Goal: Check status: Check status

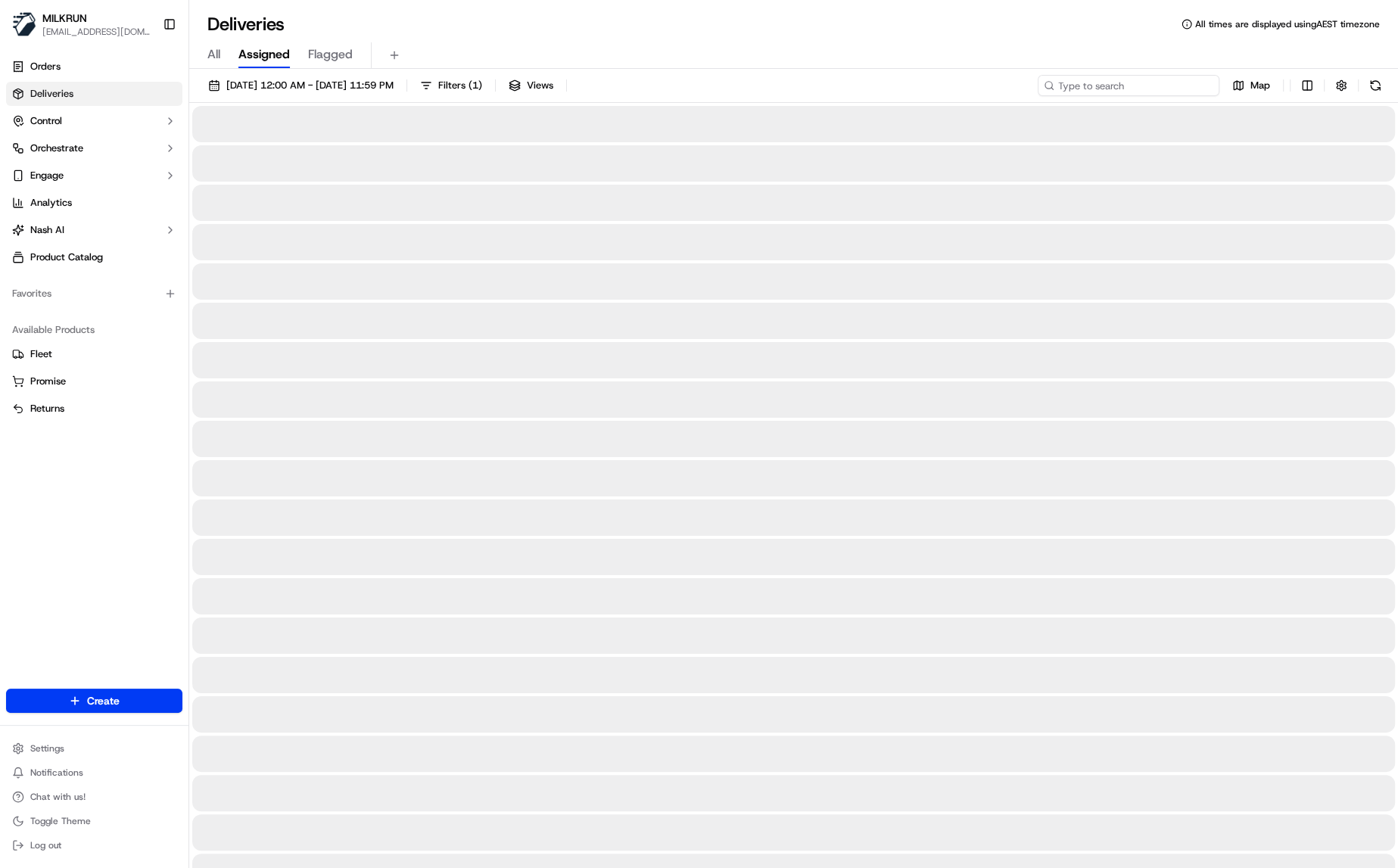
click at [1159, 85] on input at bounding box center [1128, 85] width 181 height 21
paste input "e3e52881-d30e-43b2-9fc5-8ac263bae5ce"
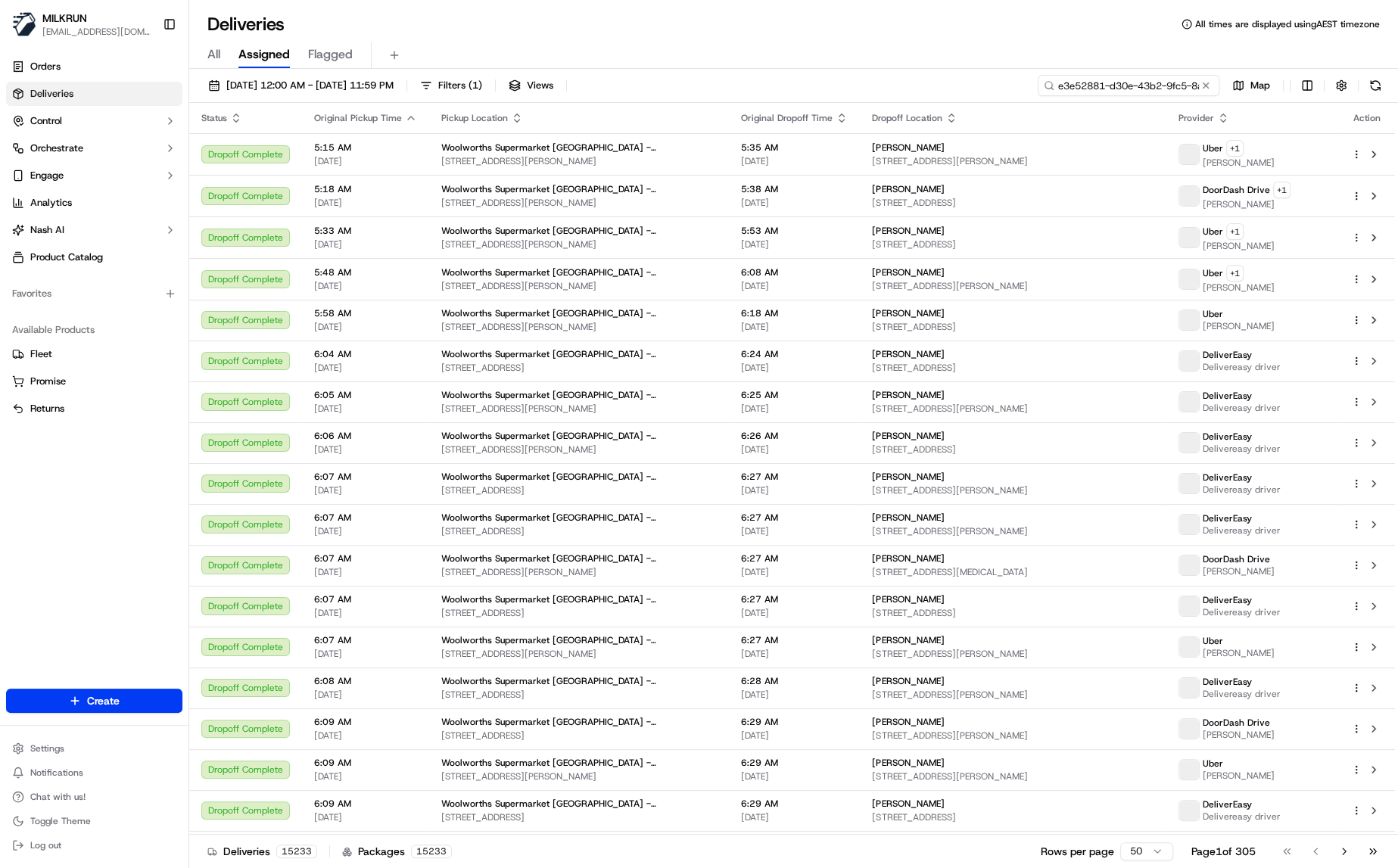
scroll to position [0, 68]
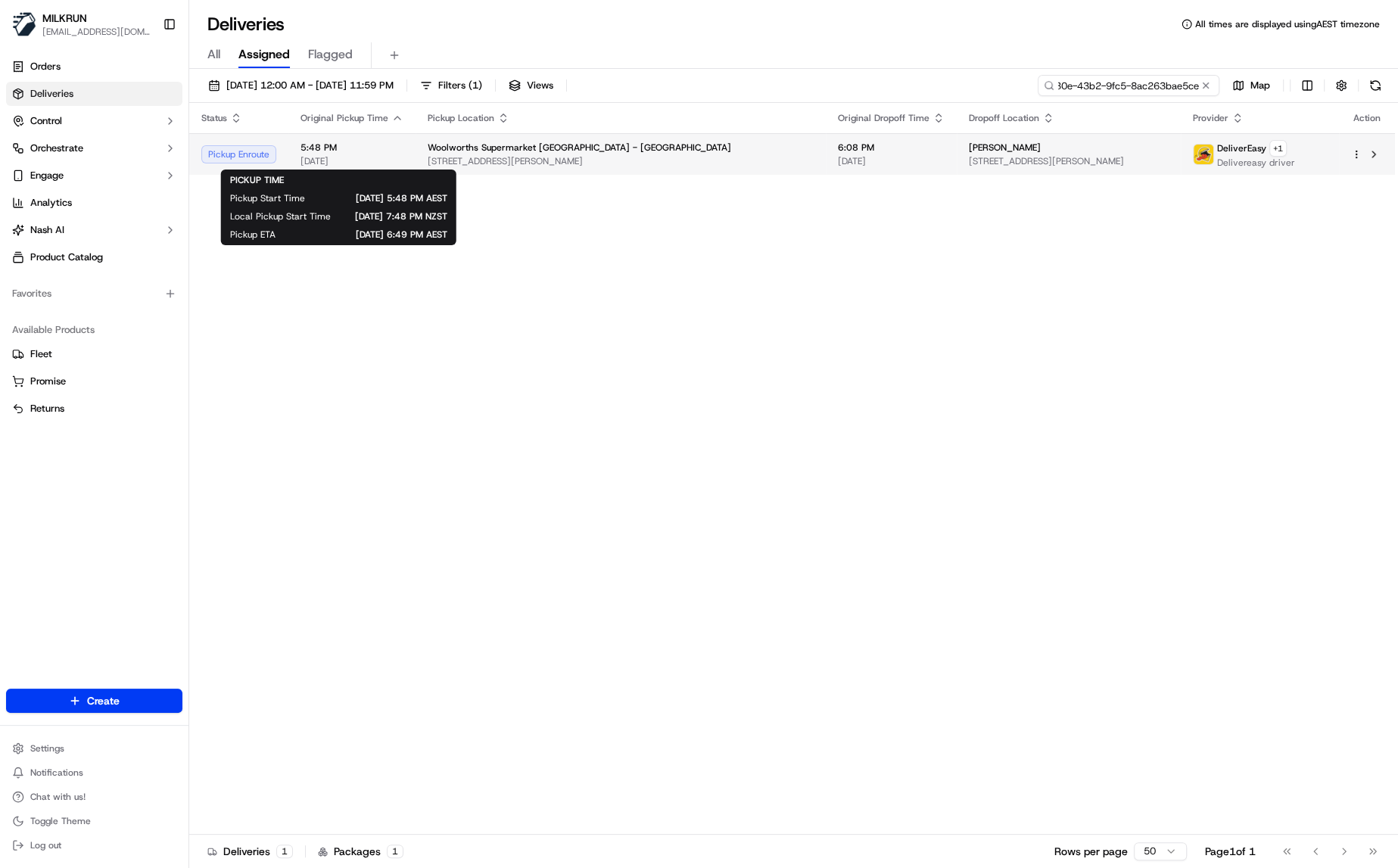
type input "e3e52881-d30e-43b2-9fc5-8ac263bae5ce"
click at [374, 150] on span "5:48 PM" at bounding box center [352, 147] width 103 height 12
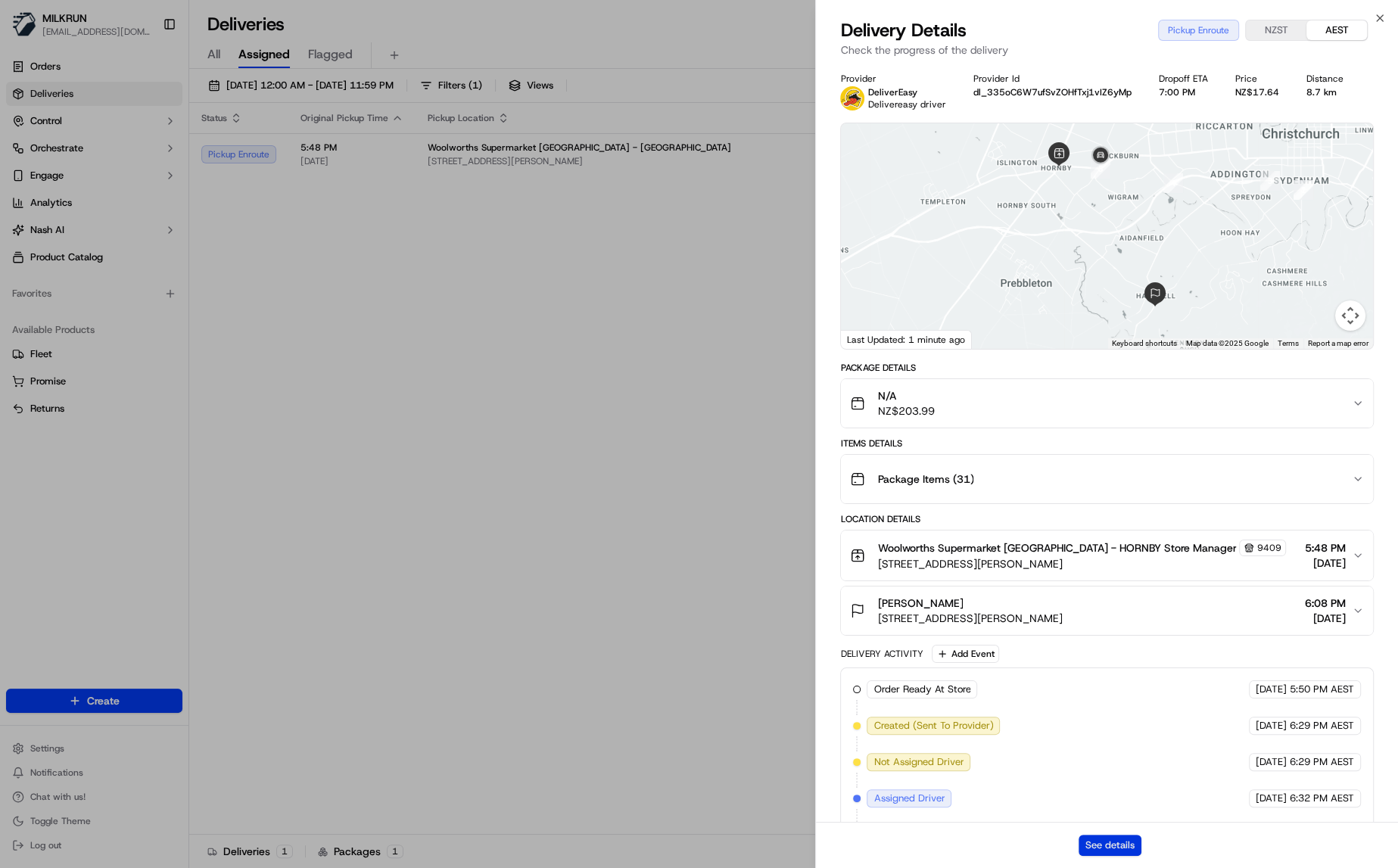
click at [1108, 844] on button "See details" at bounding box center [1110, 845] width 63 height 21
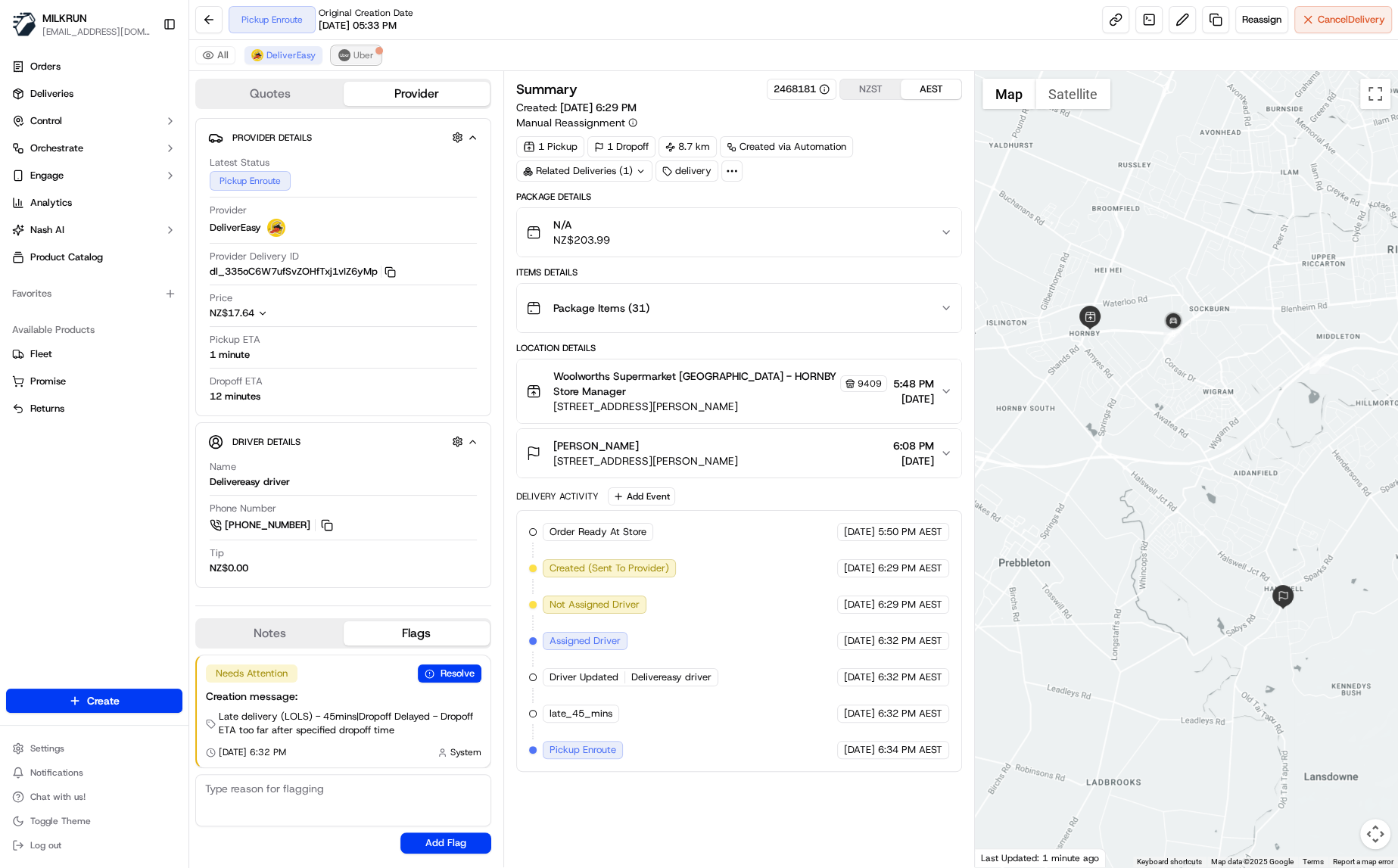
click at [349, 58] on button "Uber" at bounding box center [356, 55] width 49 height 18
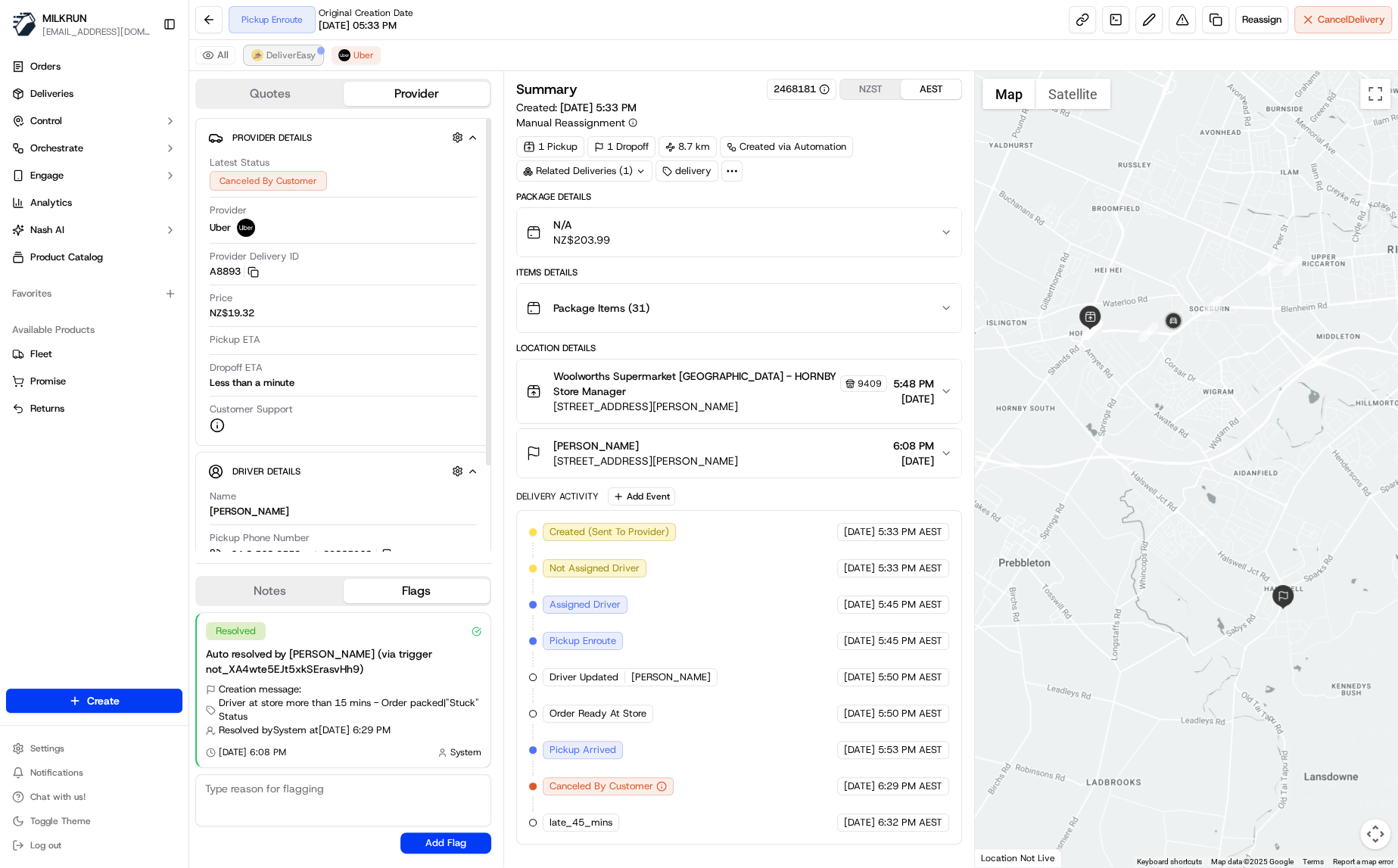
click at [284, 51] on span "DeliverEasy" at bounding box center [291, 55] width 49 height 12
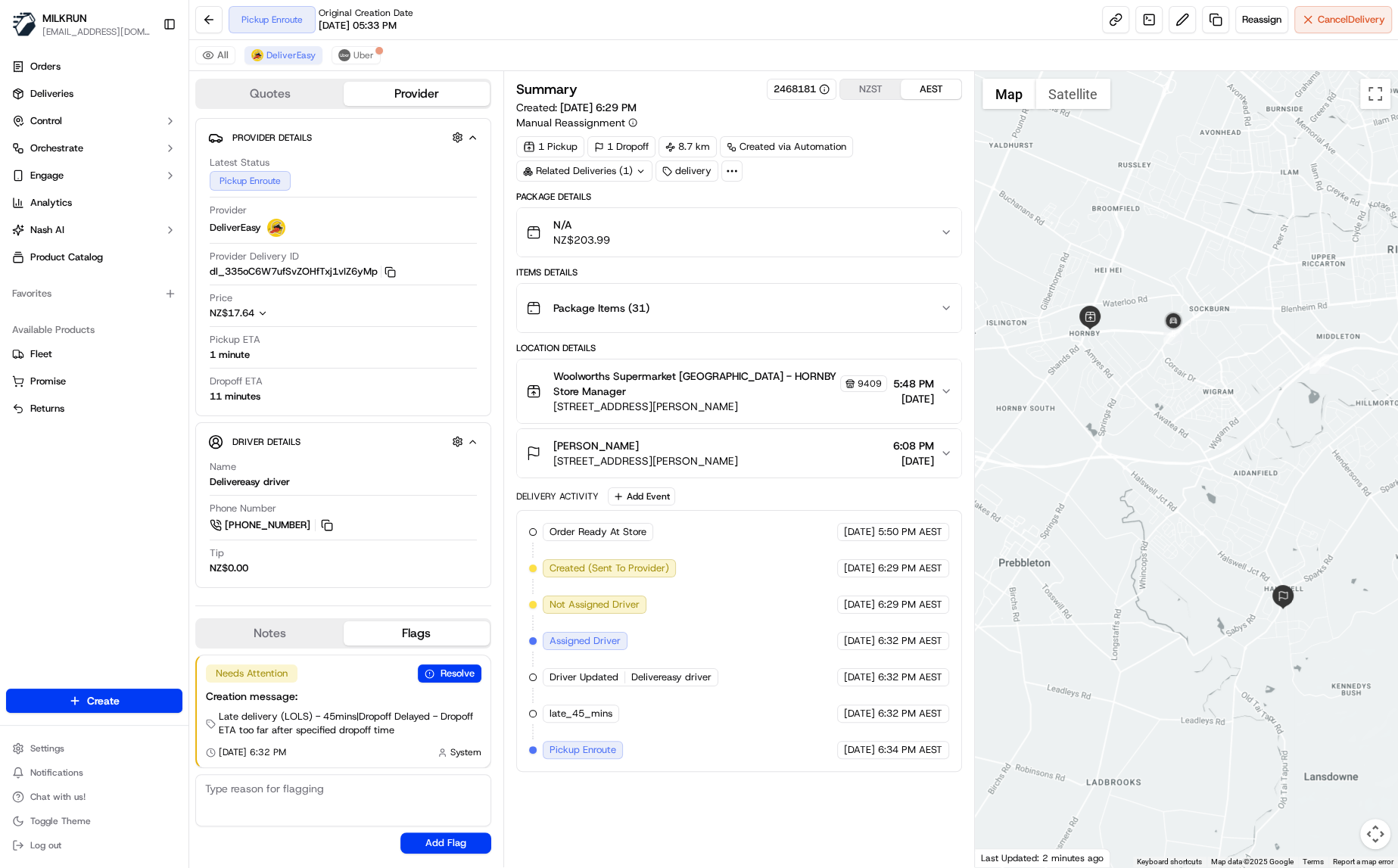
click at [349, 43] on div "All DeliverEasy Uber" at bounding box center [794, 55] width 1209 height 31
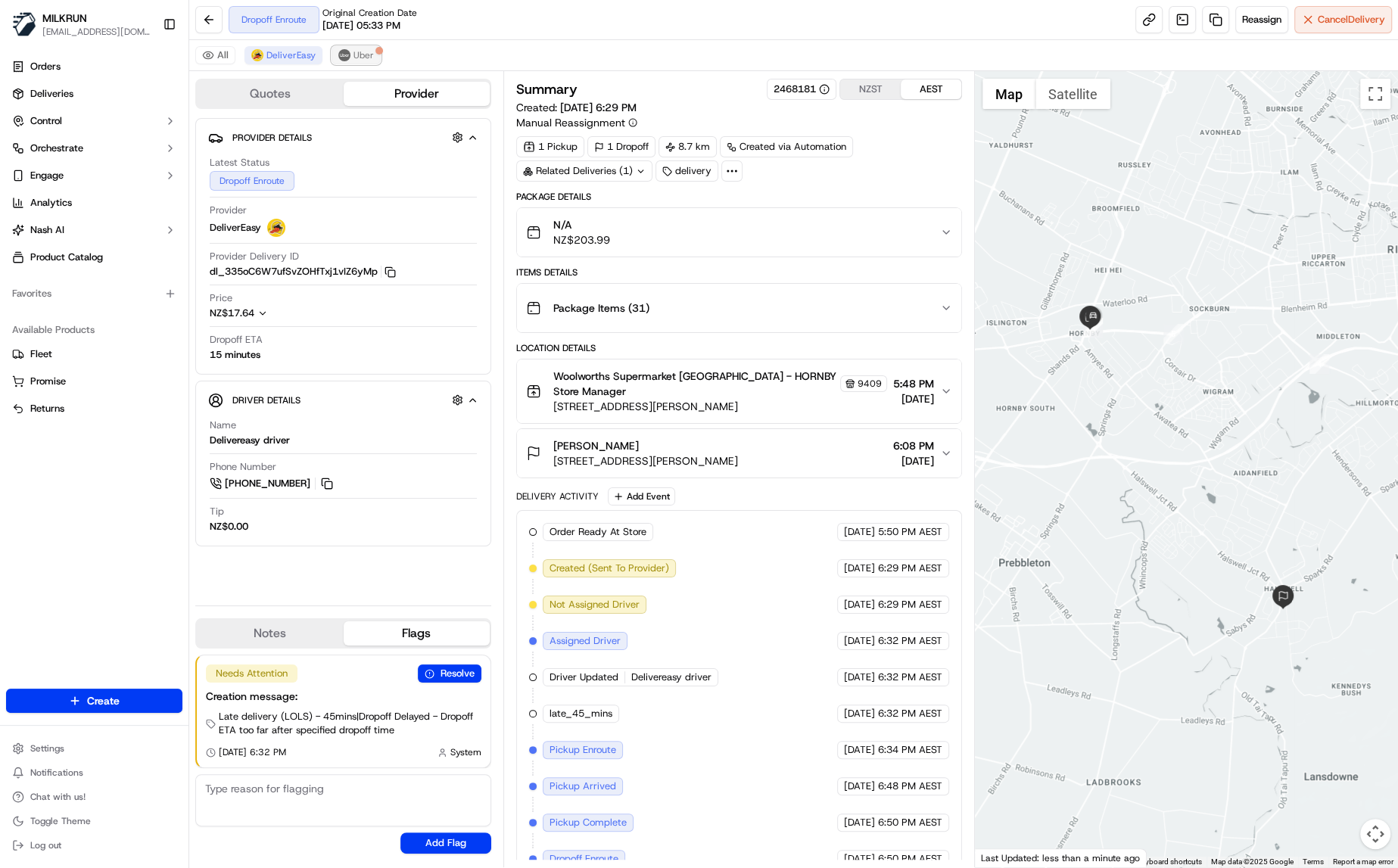
click at [364, 51] on span "Uber" at bounding box center [363, 55] width 20 height 12
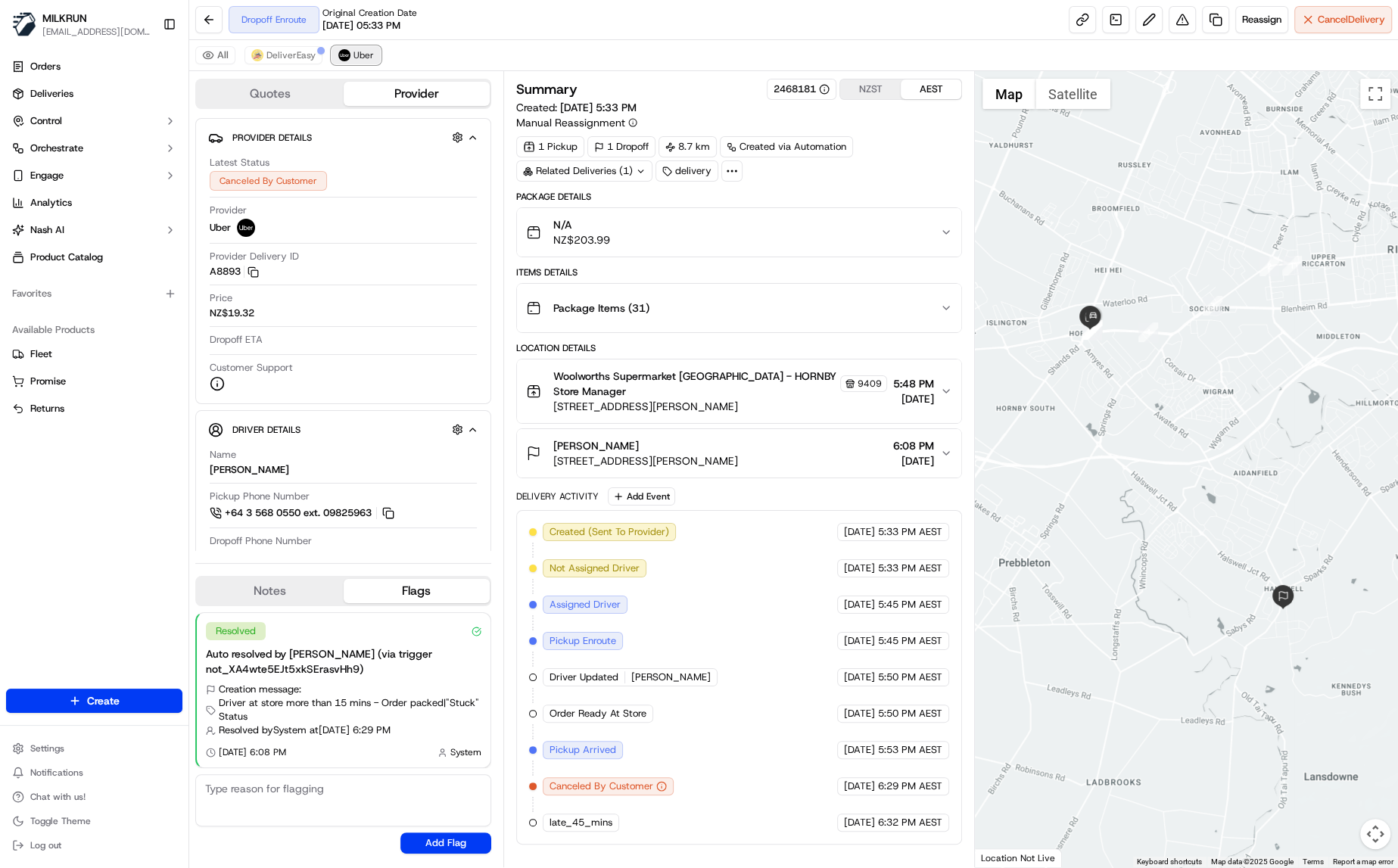
click at [343, 58] on img at bounding box center [344, 55] width 12 height 12
click at [303, 54] on span "DeliverEasy" at bounding box center [291, 55] width 49 height 12
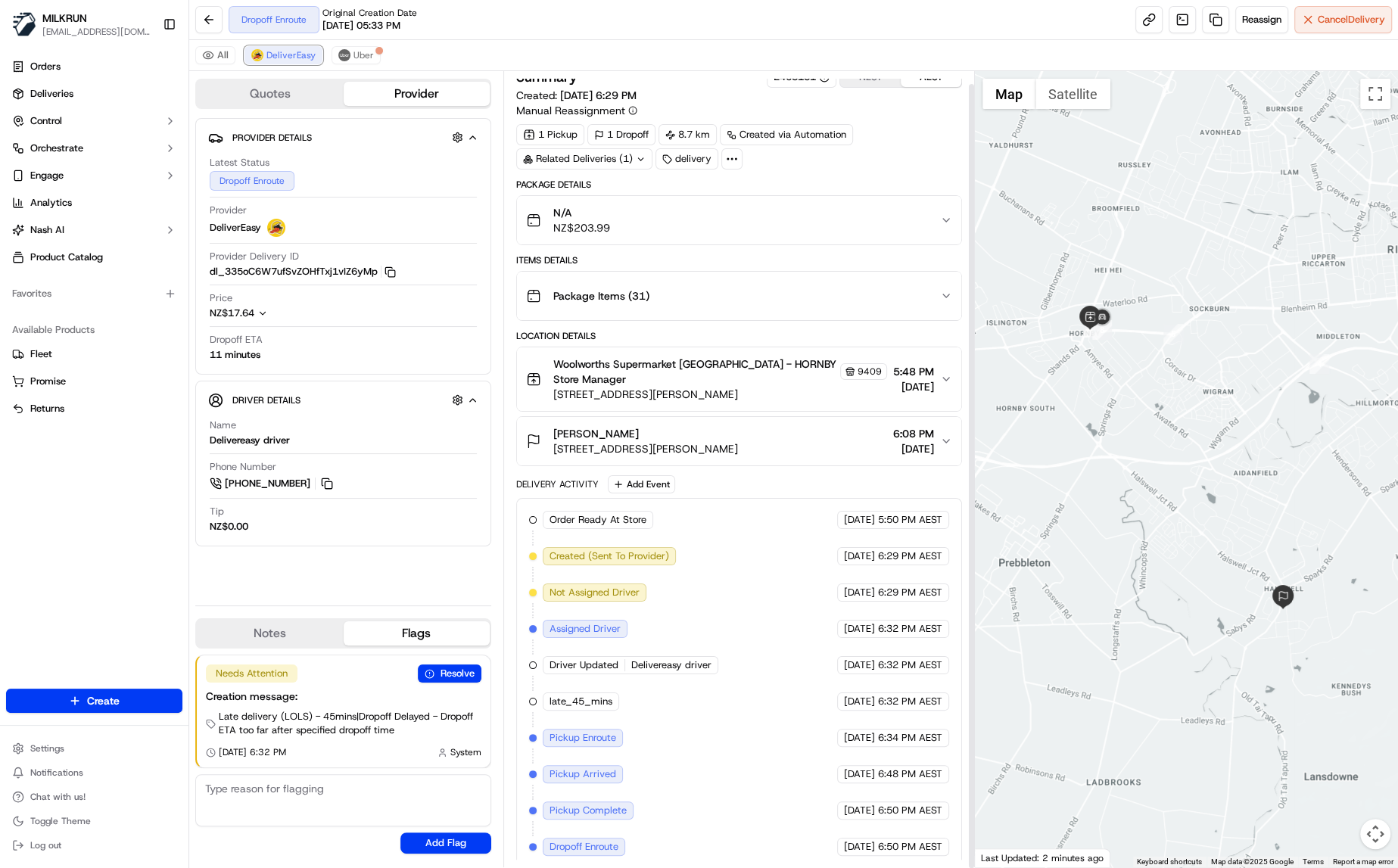
scroll to position [12, 0]
click at [1150, 18] on link at bounding box center [1149, 20] width 27 height 27
